Goal: Task Accomplishment & Management: Manage account settings

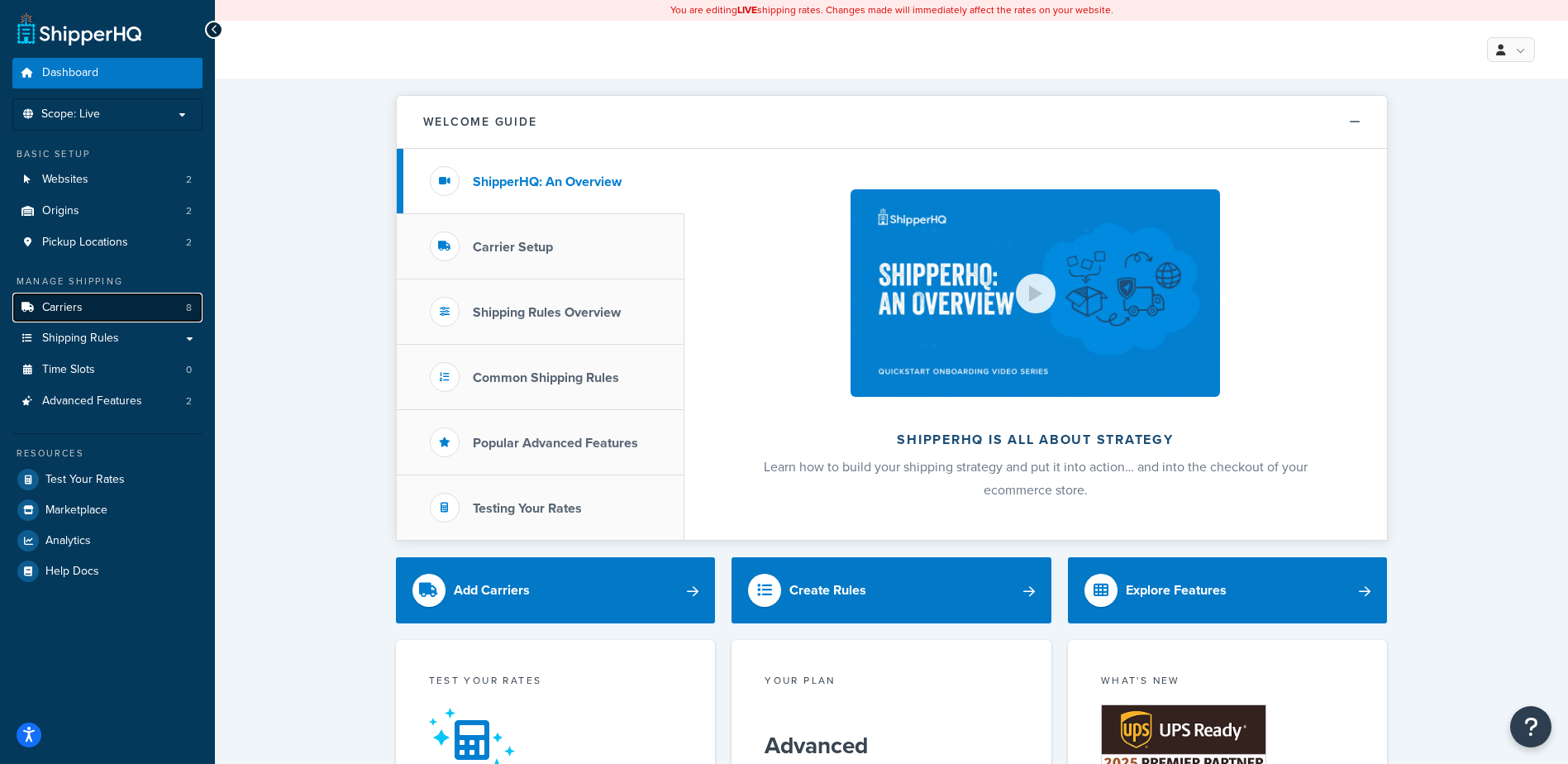
click at [76, 303] on span "Carriers" at bounding box center [62, 308] width 41 height 14
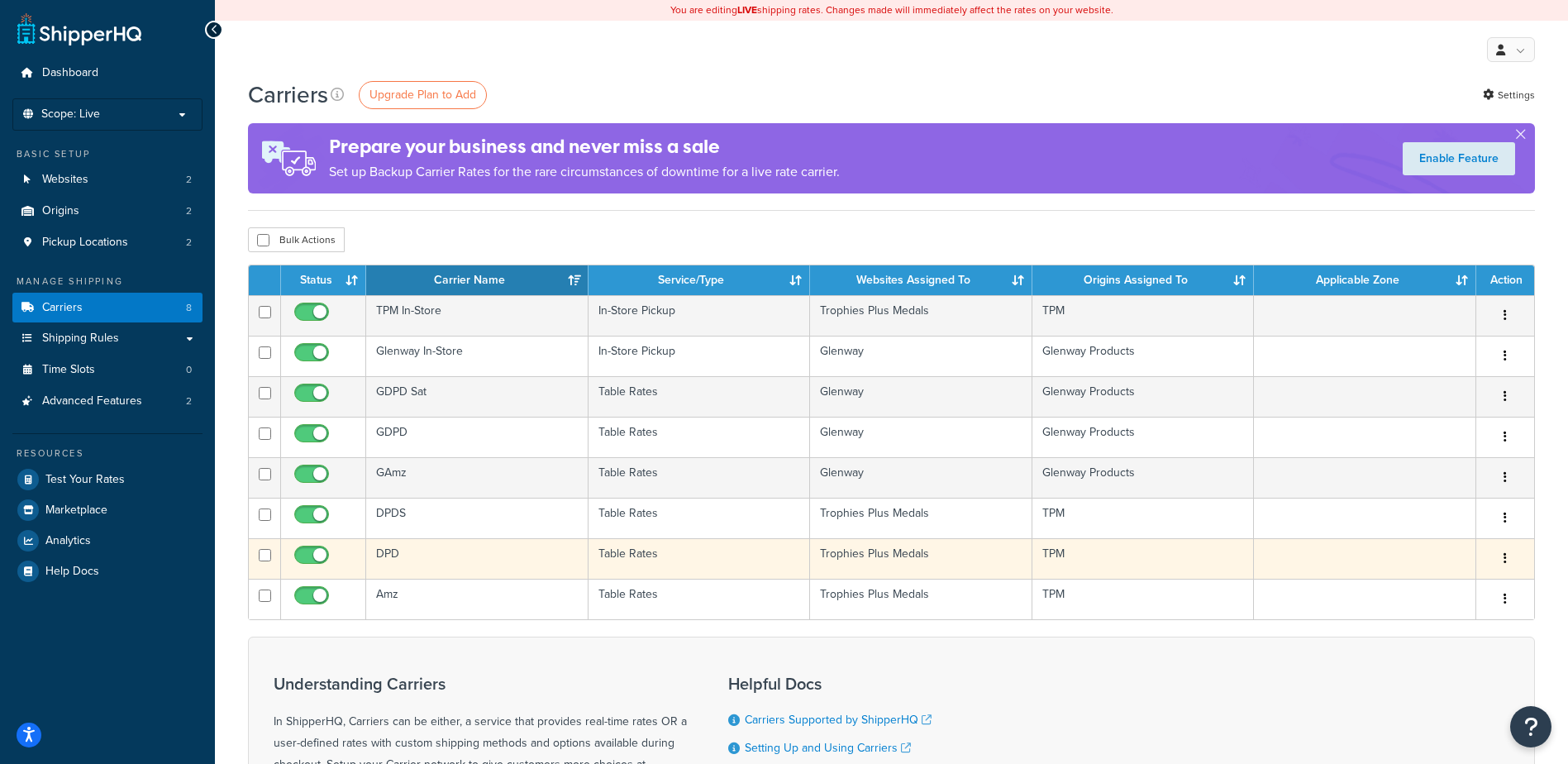
click at [445, 555] on td "DPD" at bounding box center [478, 558] width 223 height 41
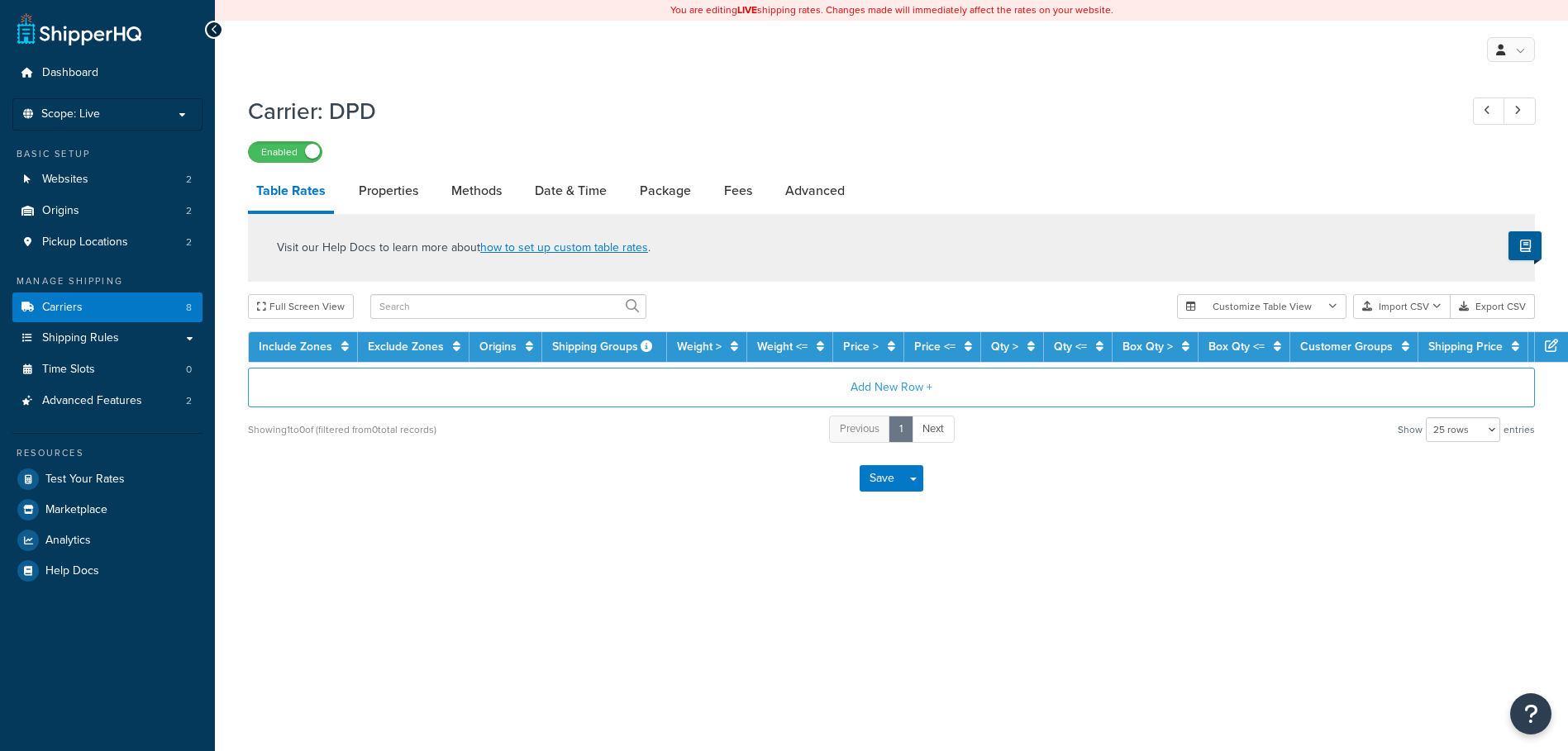
select select "25"
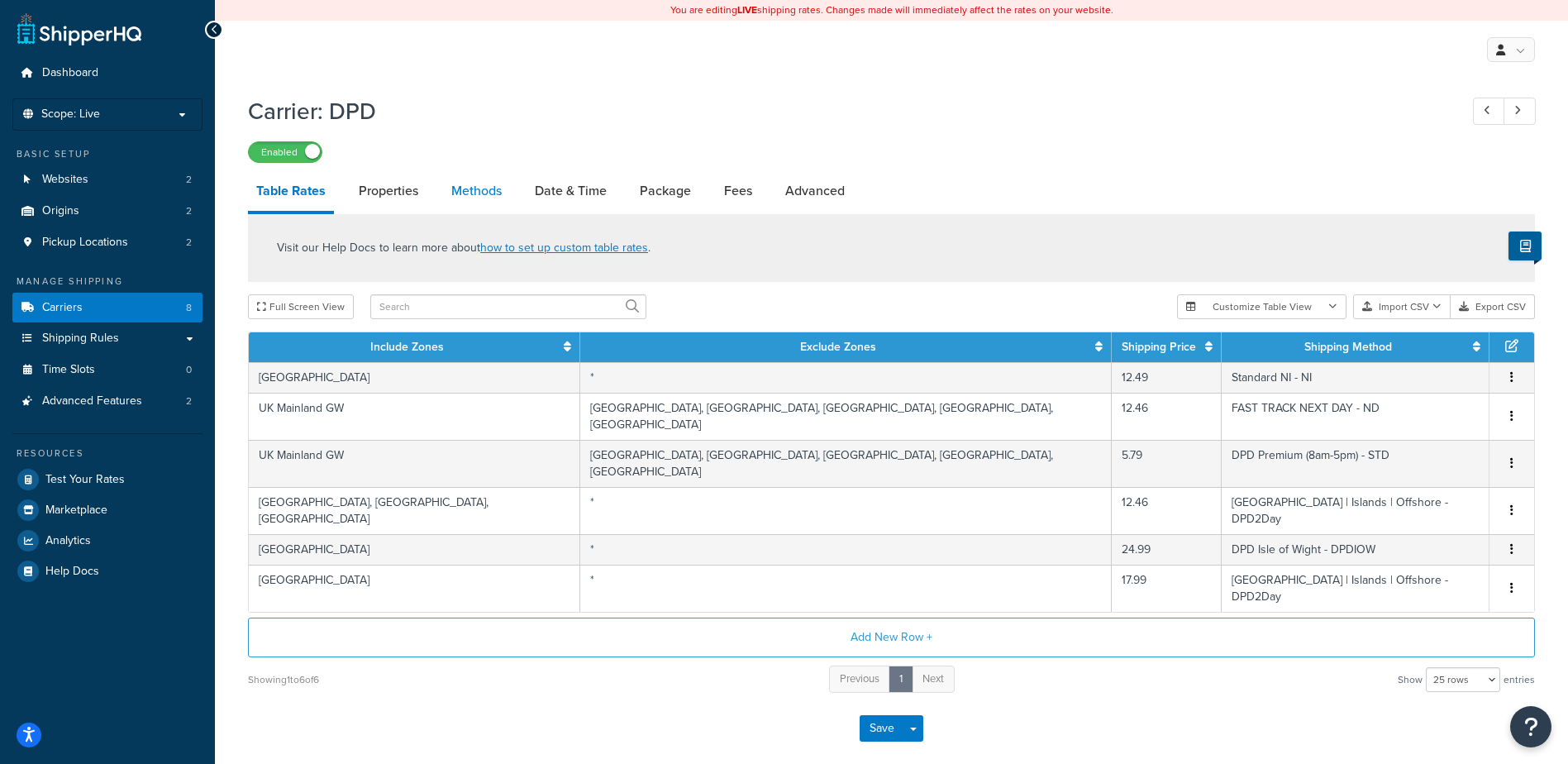
click at [497, 191] on link "Methods" at bounding box center [476, 191] width 67 height 40
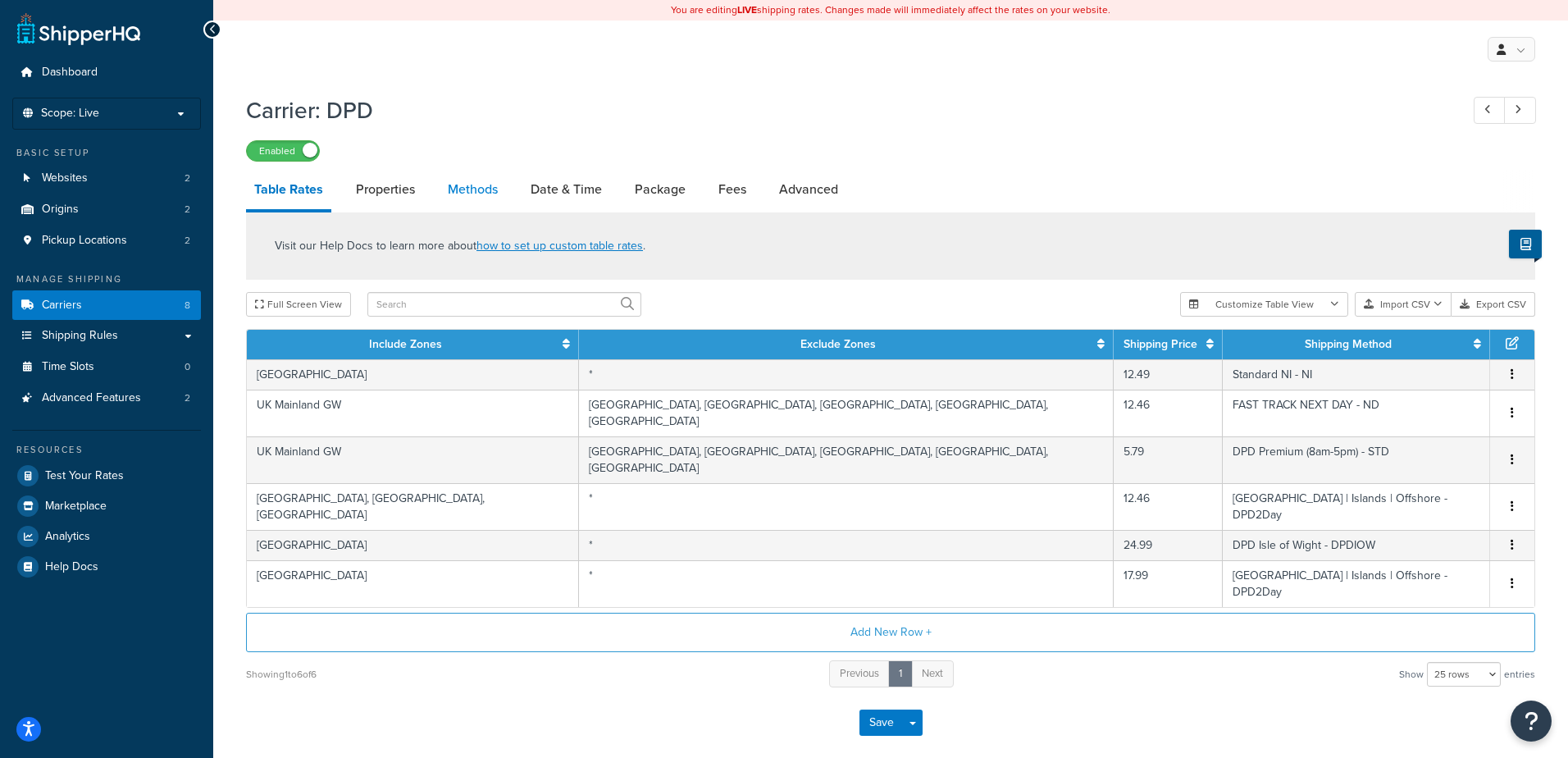
select select "25"
